Goal: Check status: Check status

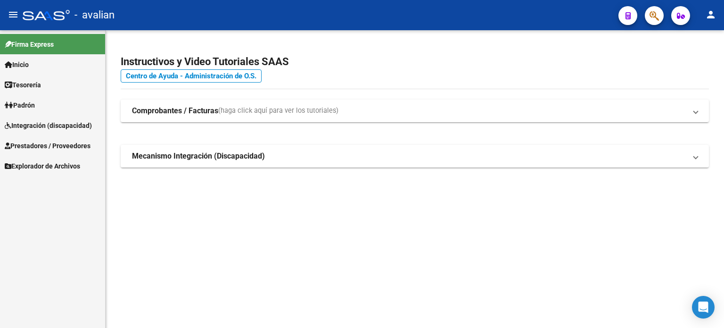
click at [34, 83] on span "Tesorería" at bounding box center [23, 85] width 36 height 10
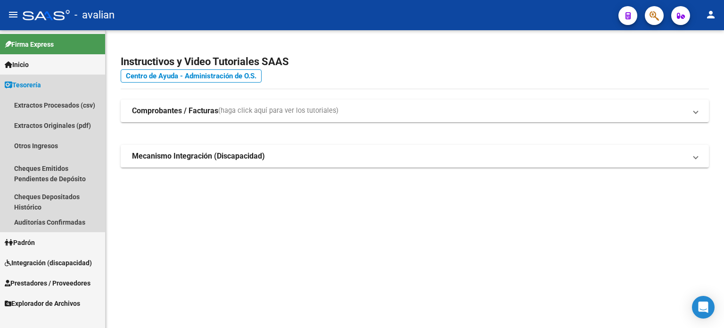
click at [33, 87] on span "Tesorería" at bounding box center [23, 85] width 36 height 10
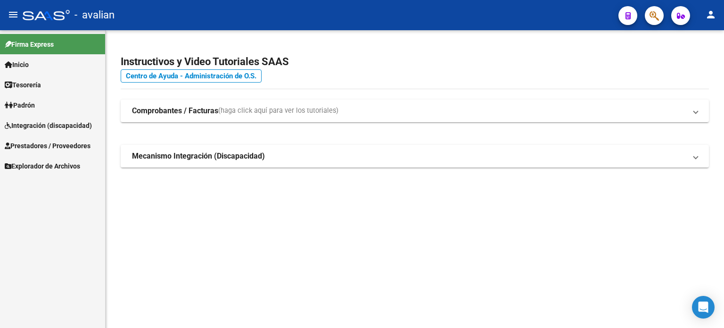
click at [42, 123] on span "Integración (discapacidad)" at bounding box center [48, 125] width 87 height 10
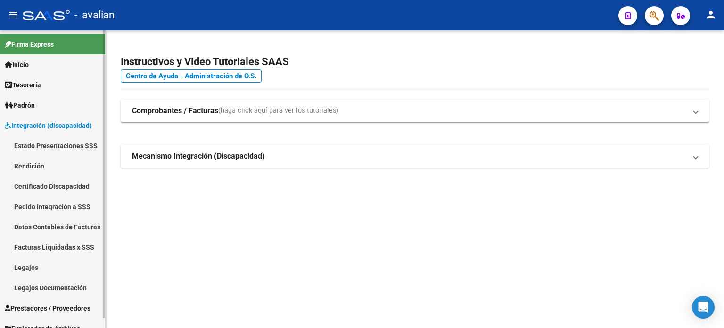
click at [56, 143] on link "Estado Presentaciones SSS" at bounding box center [52, 145] width 105 height 20
